Goal: Find contact information: Find contact information

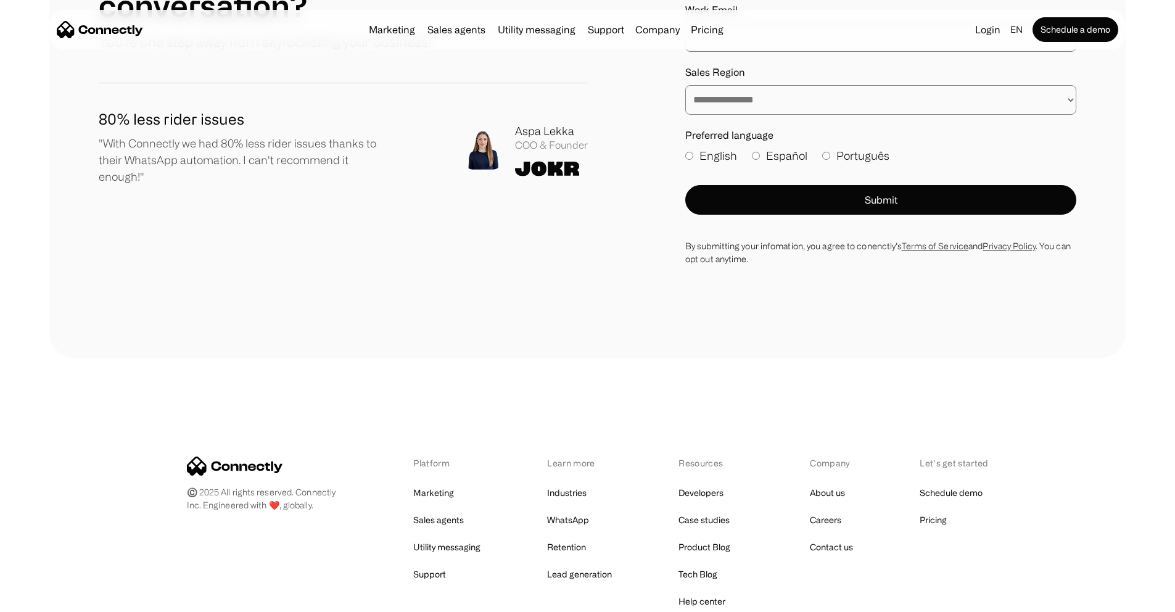
scroll to position [7149, 0]
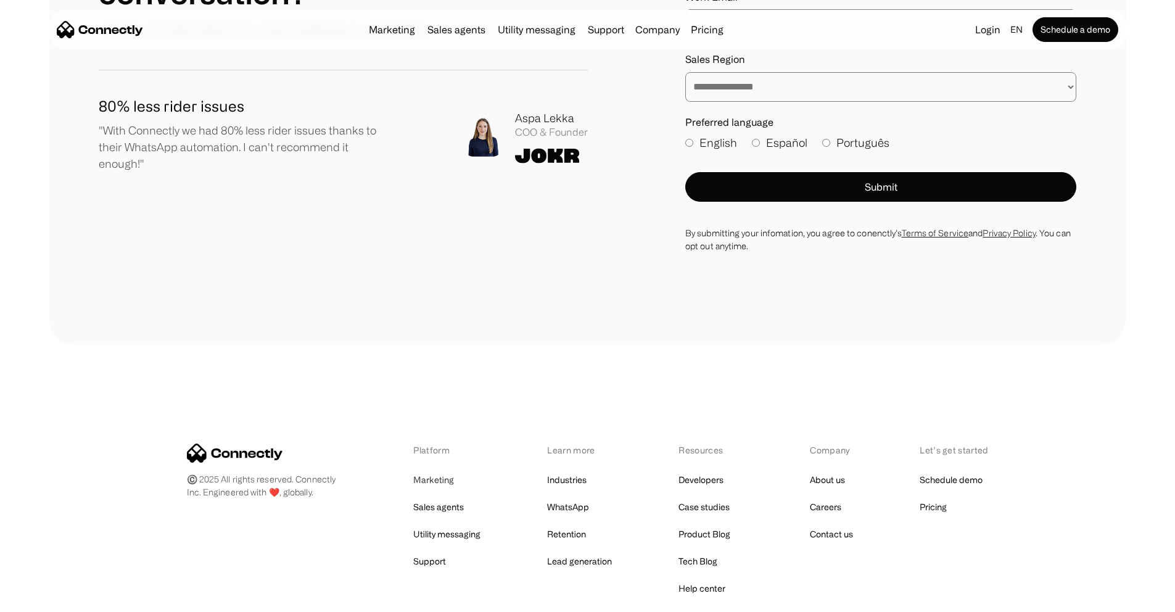
click at [438, 471] on link "Marketing" at bounding box center [433, 479] width 41 height 17
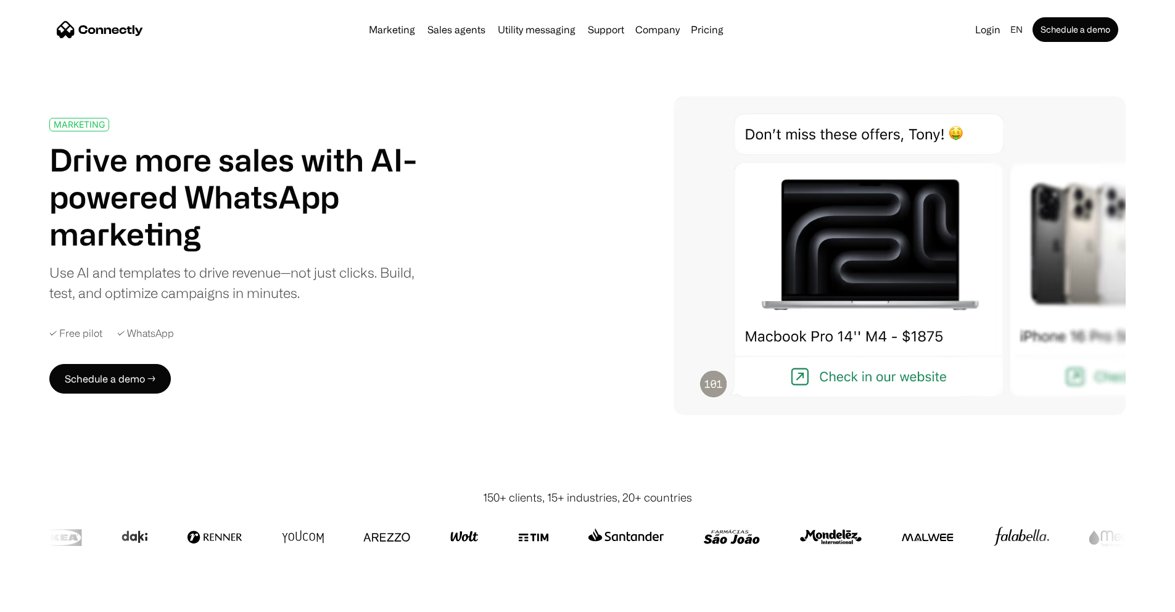
scroll to position [5, 0]
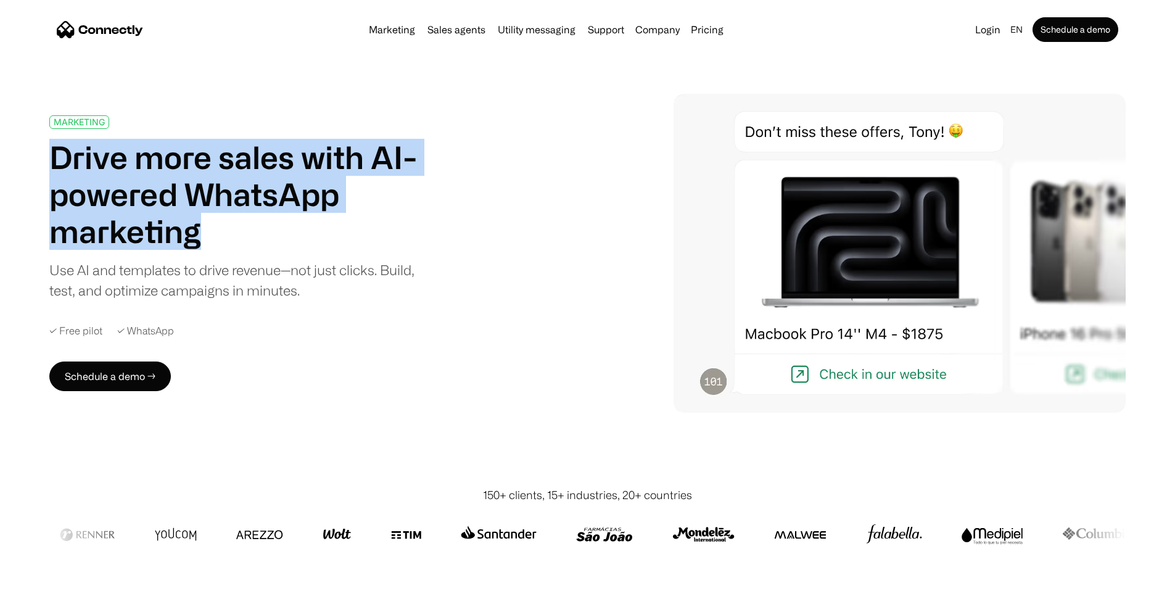
drag, startPoint x: 97, startPoint y: 155, endPoint x: 506, endPoint y: 252, distance: 420.2
click at [430, 250] on h1 "Drive more sales with AI-powered WhatsApp marketing" at bounding box center [239, 194] width 381 height 111
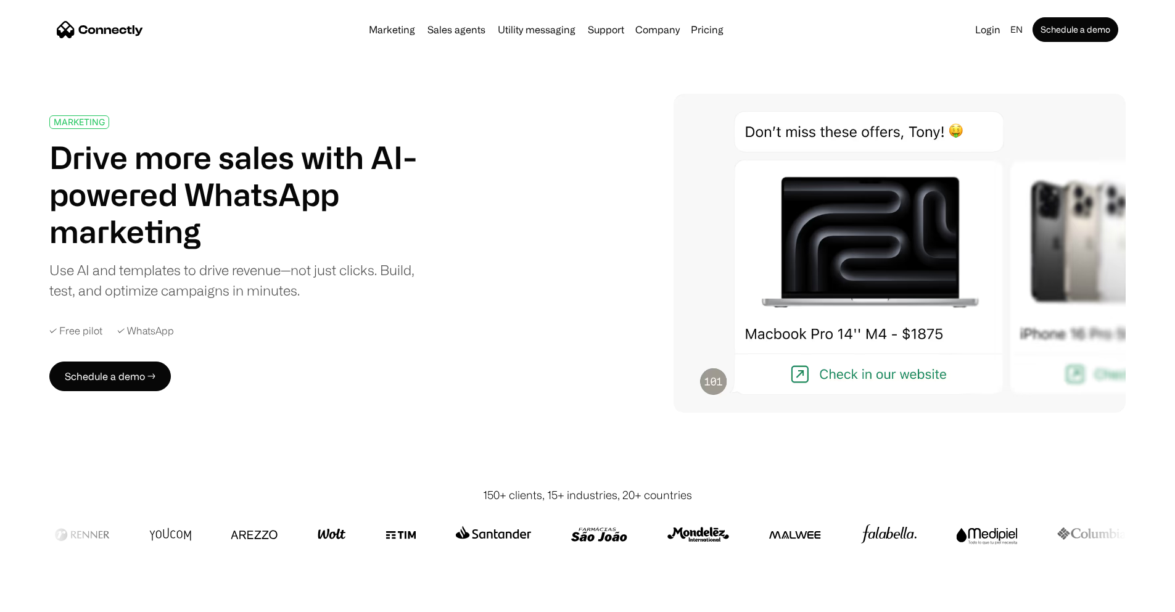
click at [430, 250] on h1 "Drive more sales with AI-powered WhatsApp marketing" at bounding box center [239, 194] width 381 height 111
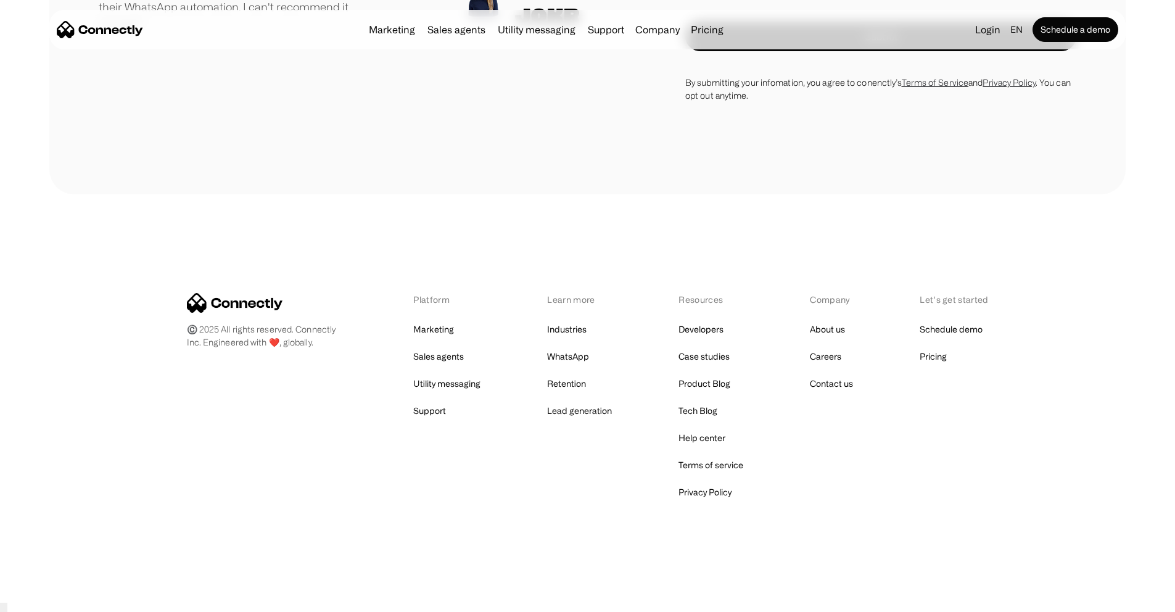
scroll to position [4452, 0]
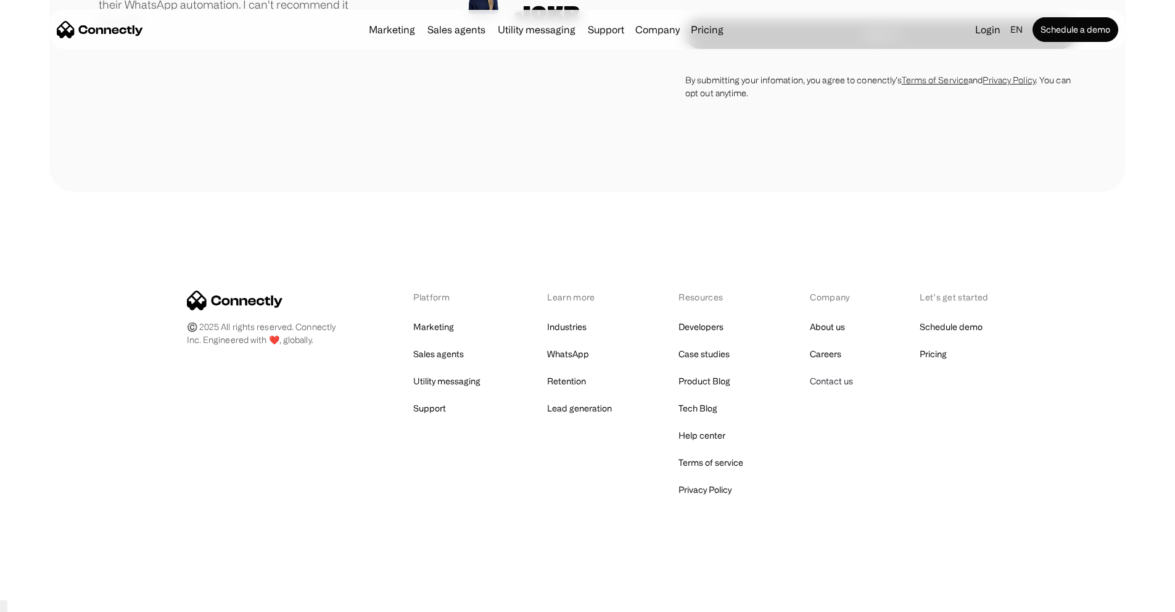
click at [837, 390] on link "Contact us" at bounding box center [831, 380] width 43 height 17
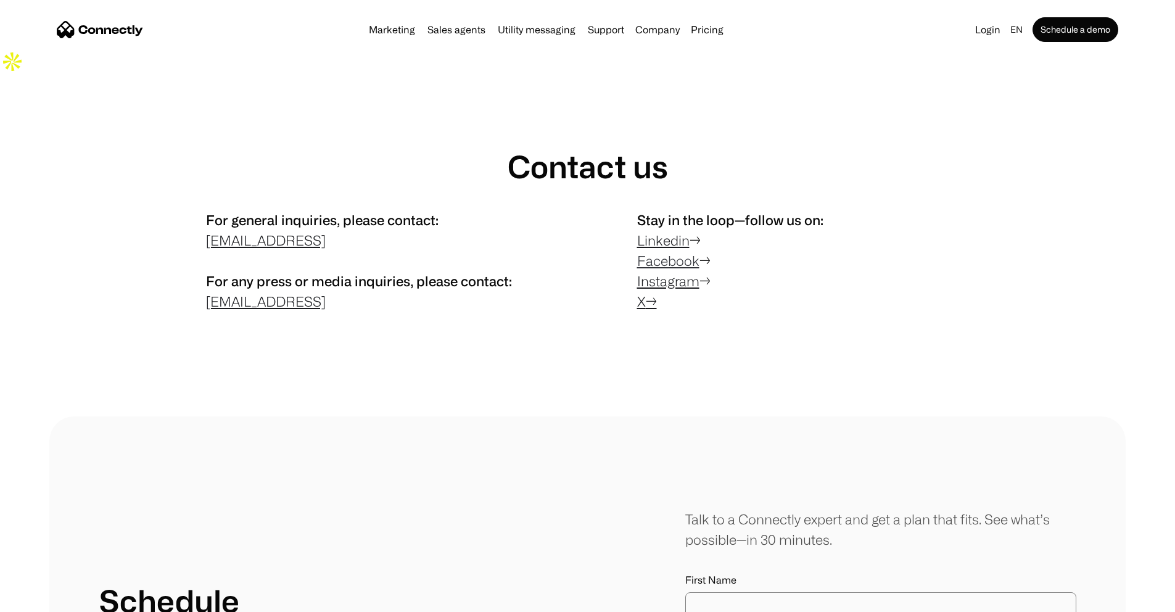
click at [670, 257] on link "Facebook" at bounding box center [668, 260] width 62 height 15
